Goal: Complete application form

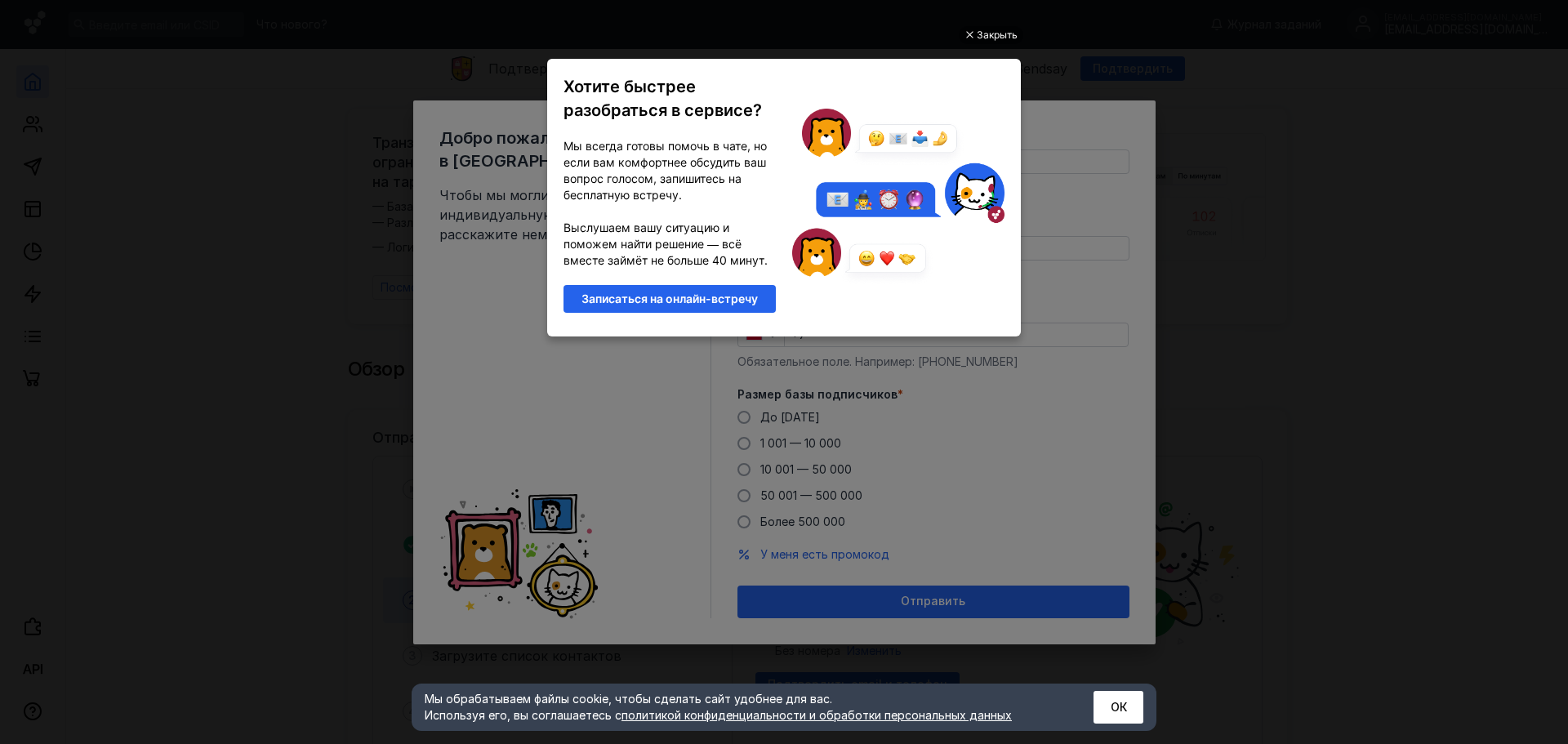
click at [983, 35] on div "Закрыть" at bounding box center [997, 35] width 41 height 18
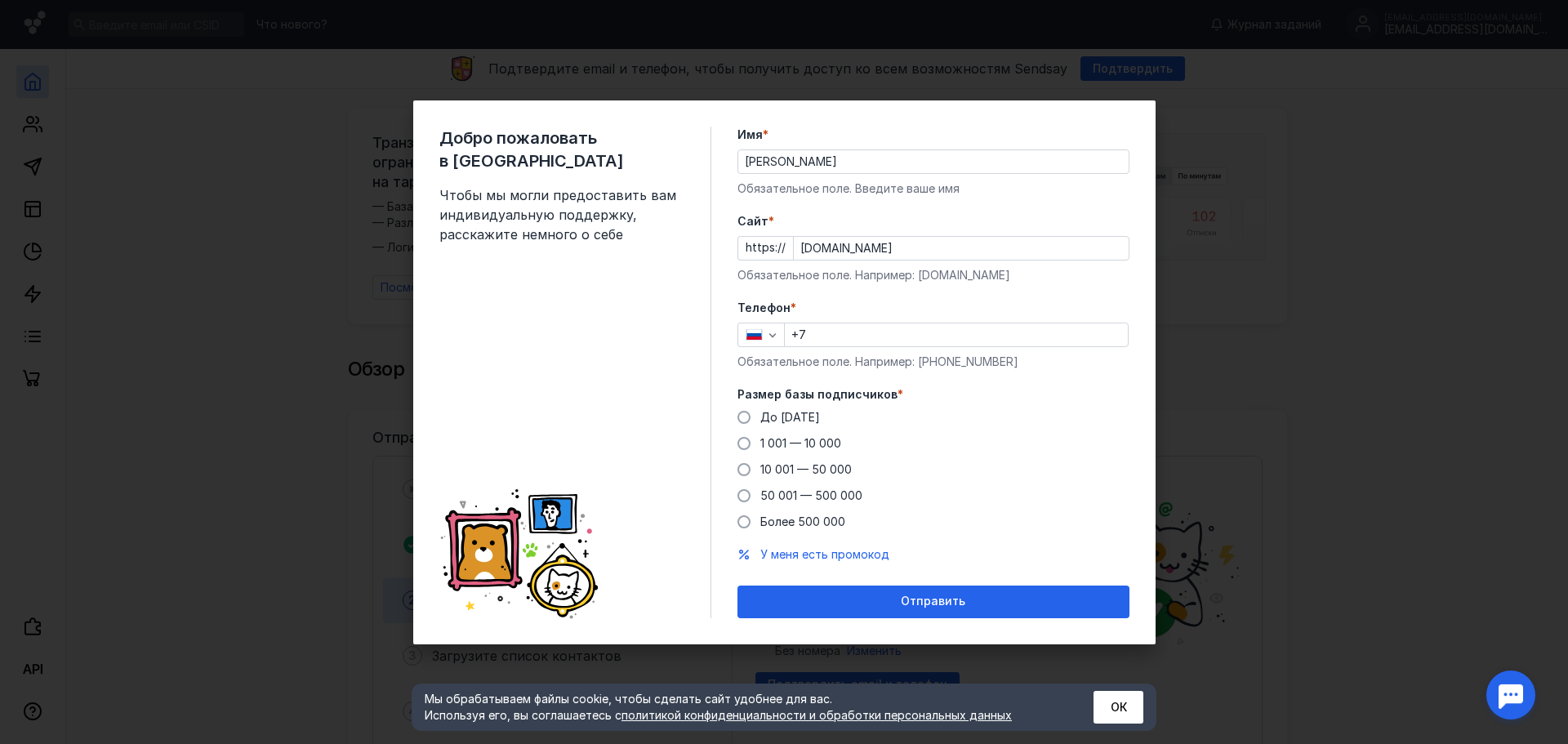
click at [825, 333] on input "+7" at bounding box center [956, 335] width 343 height 23
type input "[PHONE_NUMBER]"
click at [768, 444] on span "1 001 — 10 000" at bounding box center [800, 443] width 81 height 14
click at [0, 0] on input "1 001 — 10 000" at bounding box center [0, 0] width 0 height 0
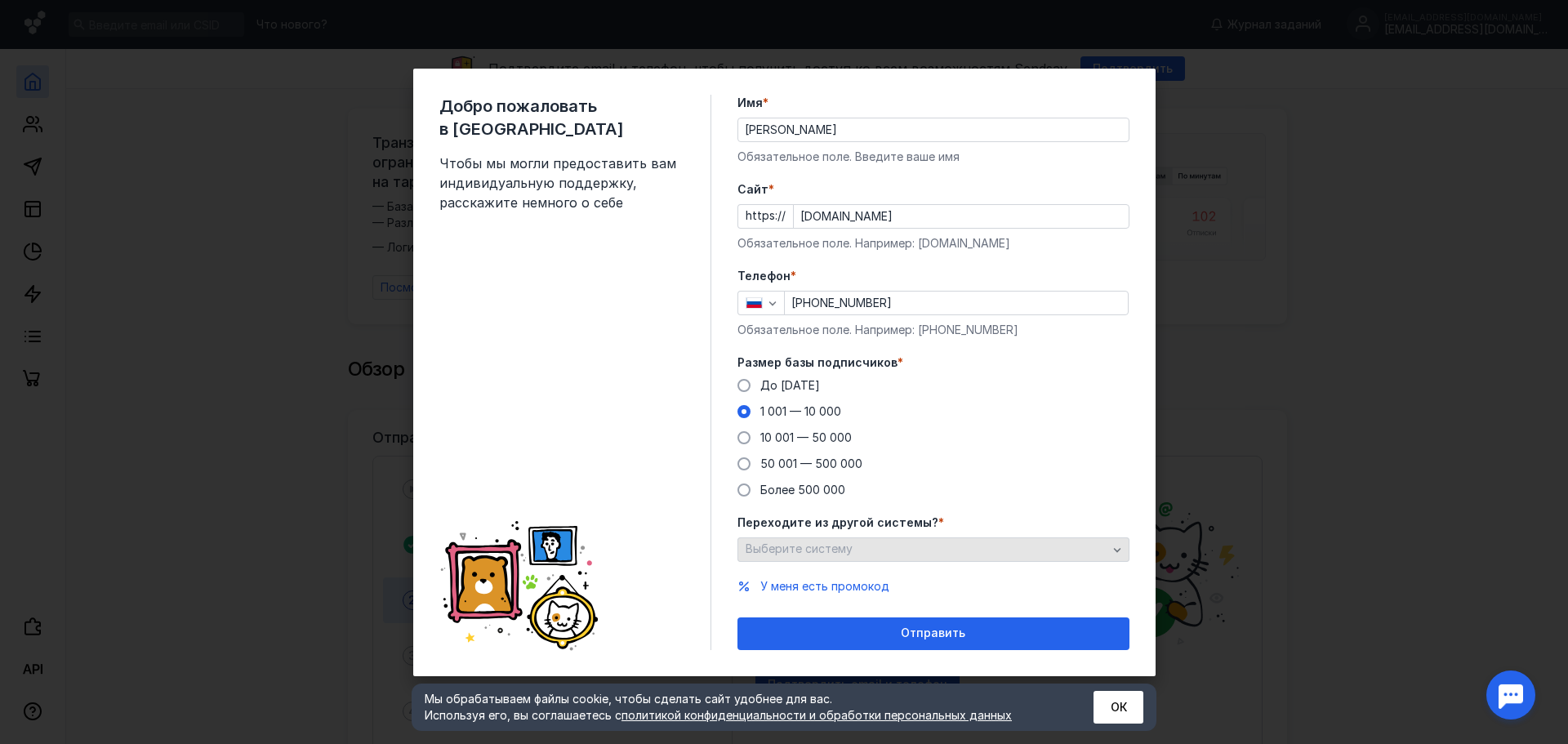
click at [844, 557] on div "Выберите систему" at bounding box center [933, 550] width 392 height 25
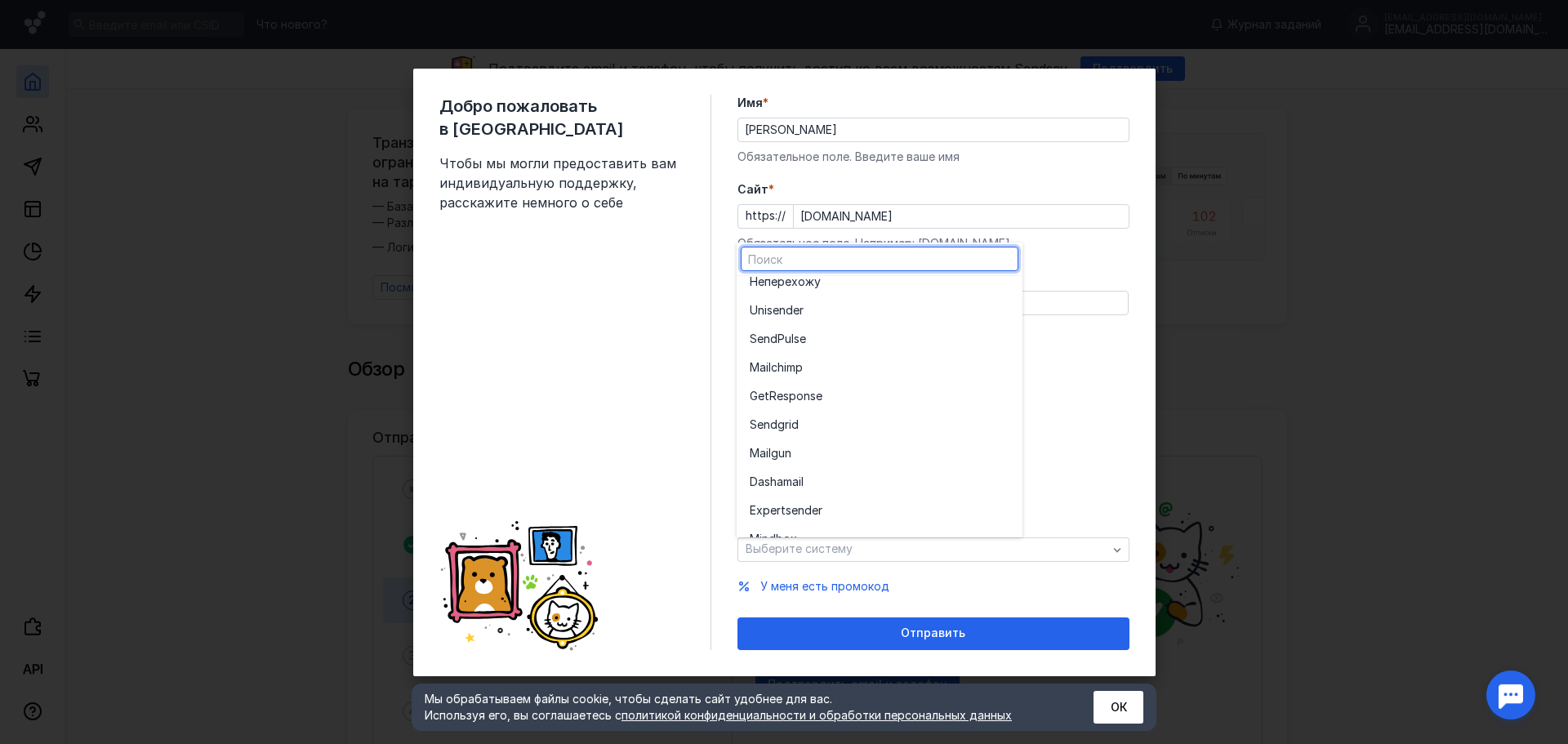
scroll to position [8, 0]
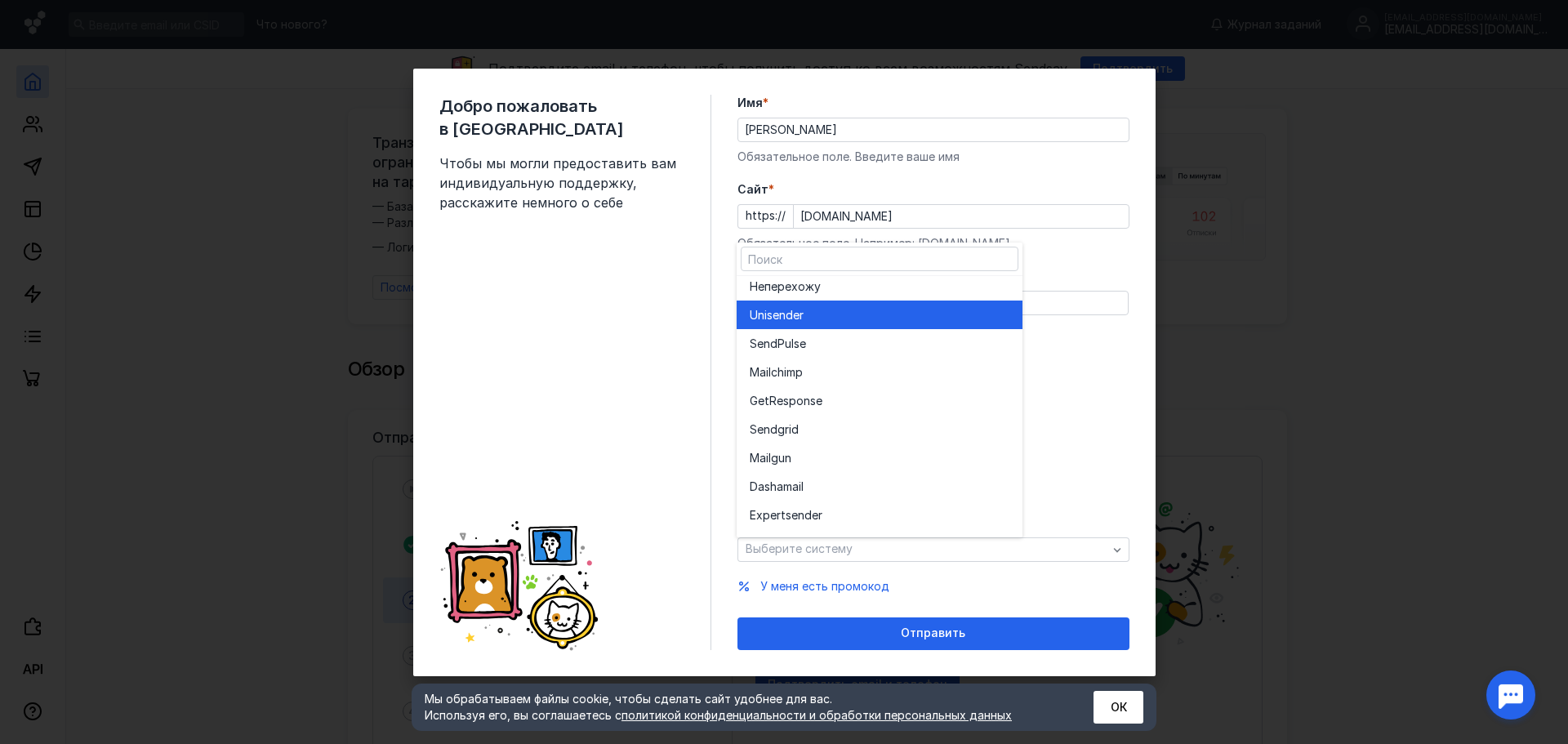
click at [817, 320] on div "Unisende r" at bounding box center [879, 315] width 260 height 16
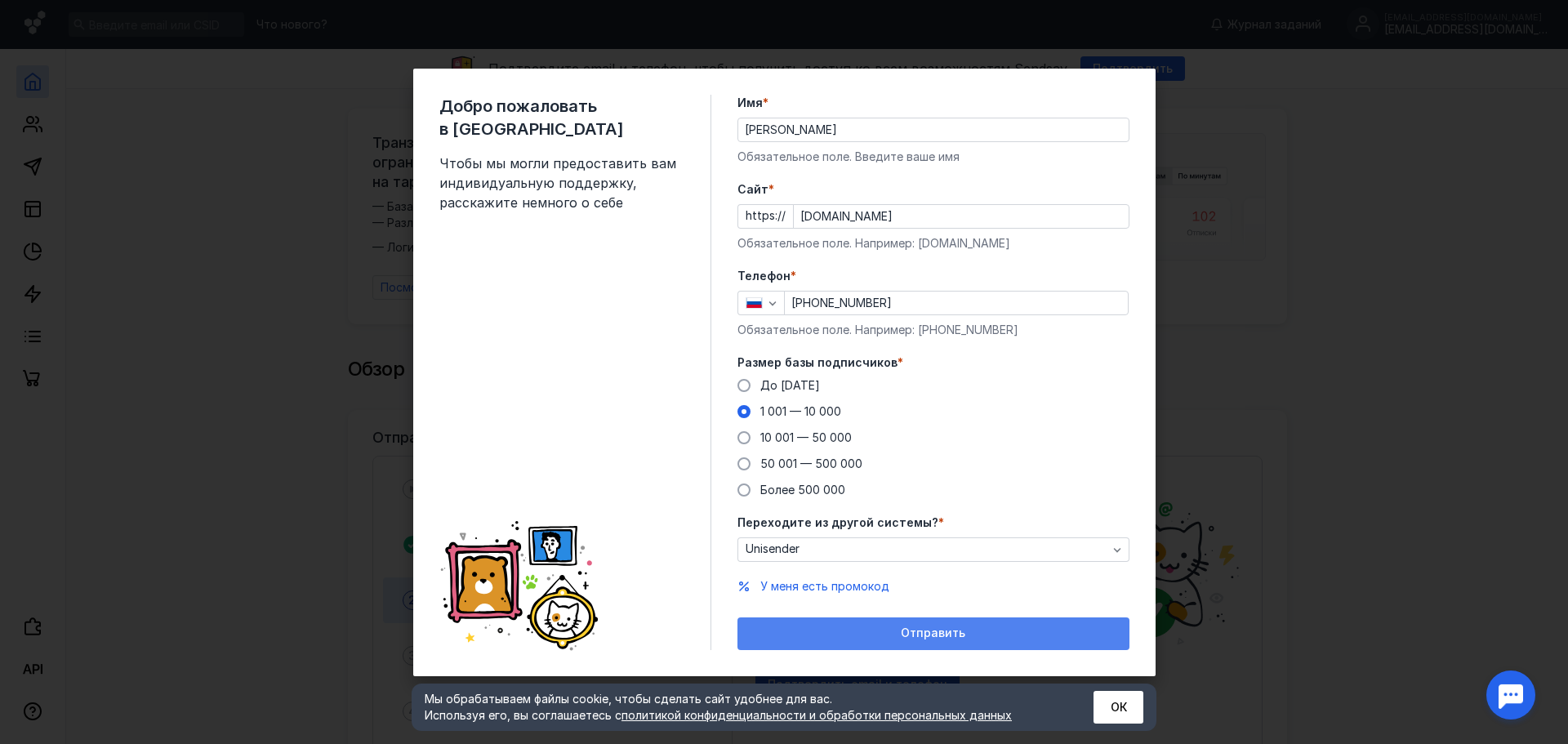
click at [908, 631] on span "Отправить" at bounding box center [932, 634] width 65 height 14
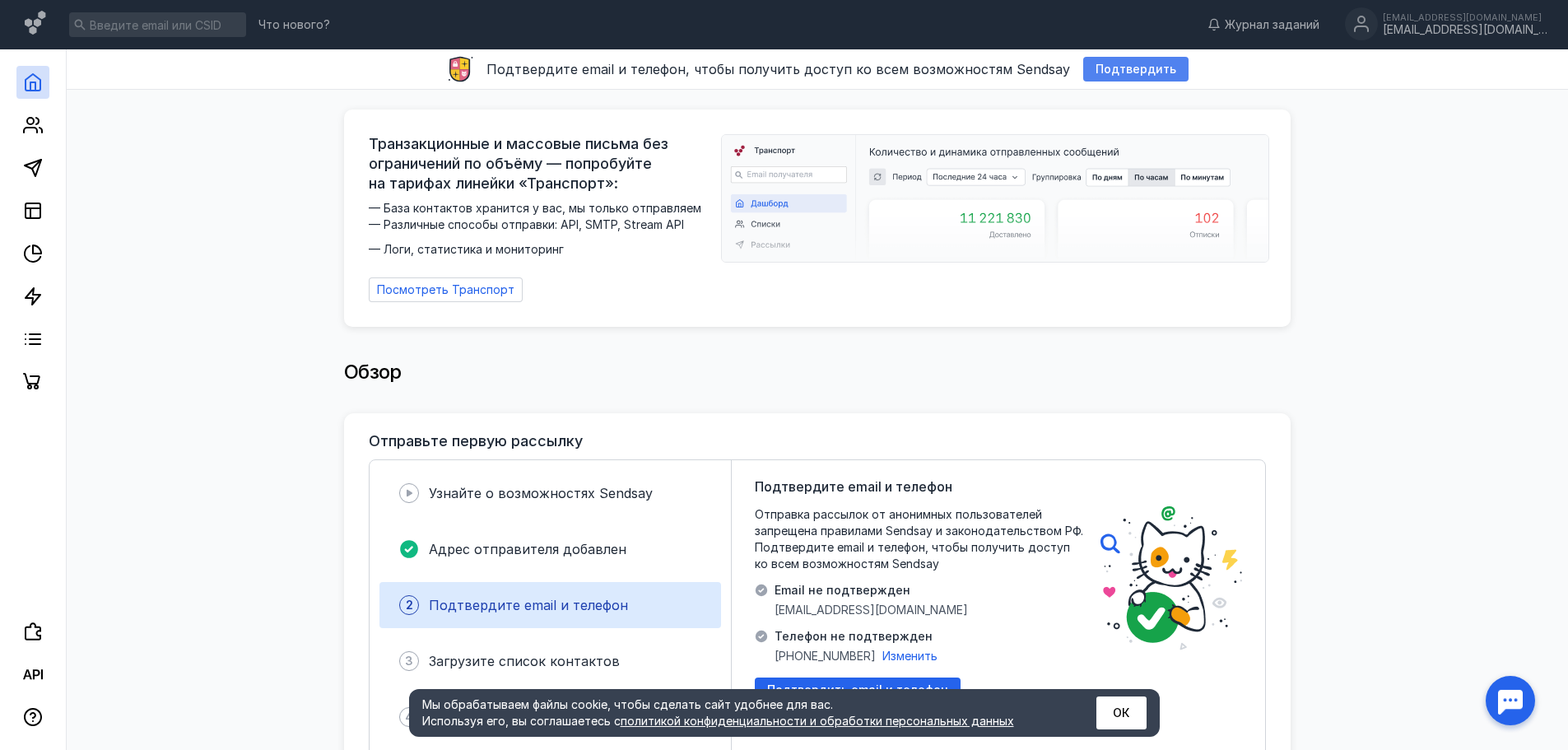
click at [1100, 74] on span "Подтвердить" at bounding box center [1136, 70] width 80 height 14
